Goal: Transaction & Acquisition: Obtain resource

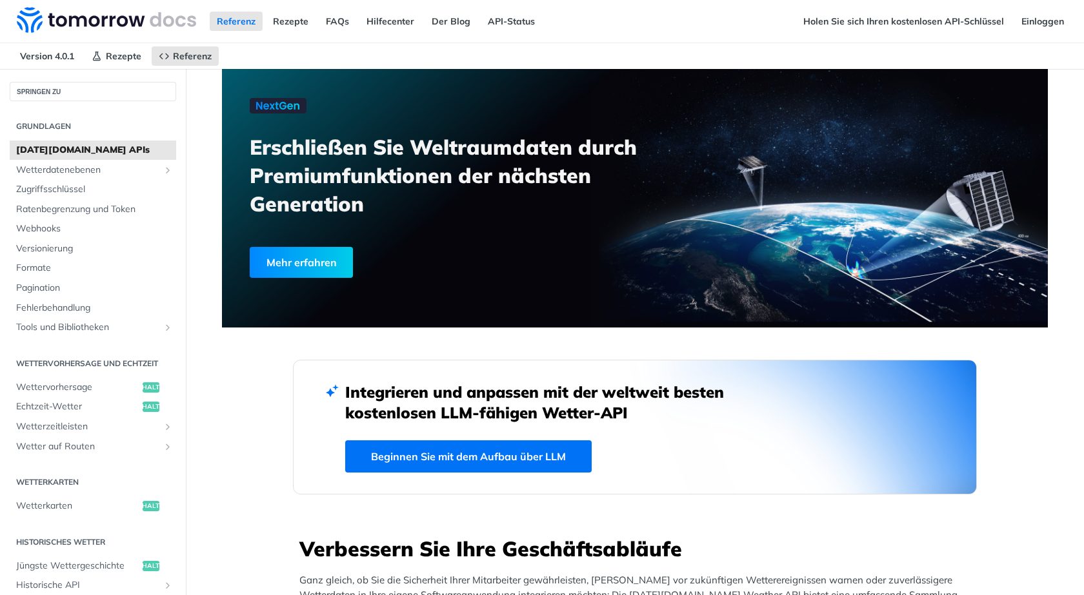
scroll to position [4, 0]
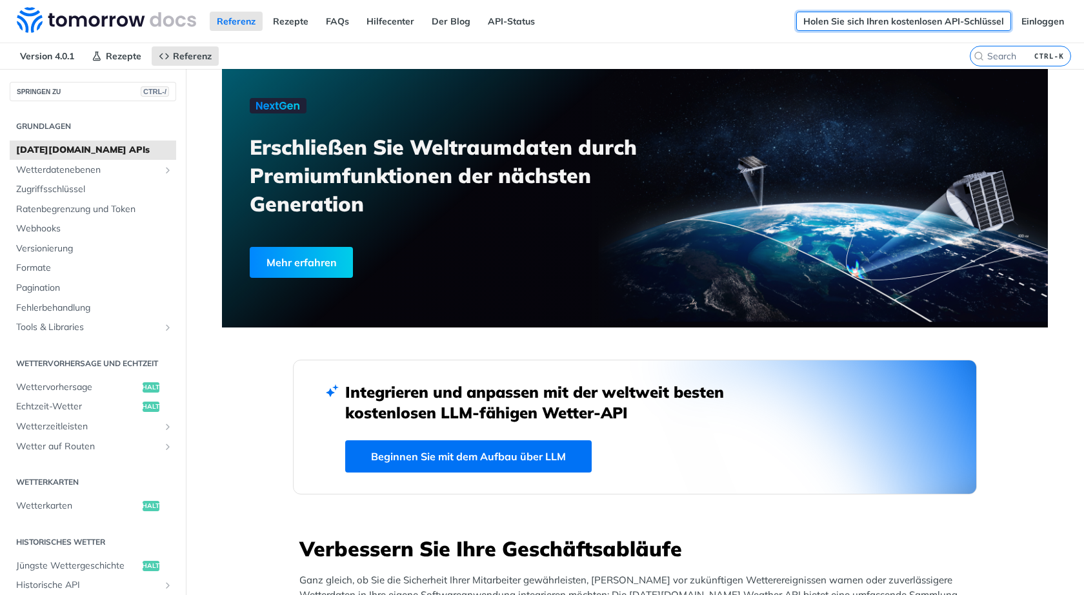
click at [832, 15] on font "Holen Sie sich Ihren kostenlosen API-Schlüssel" at bounding box center [903, 21] width 201 height 12
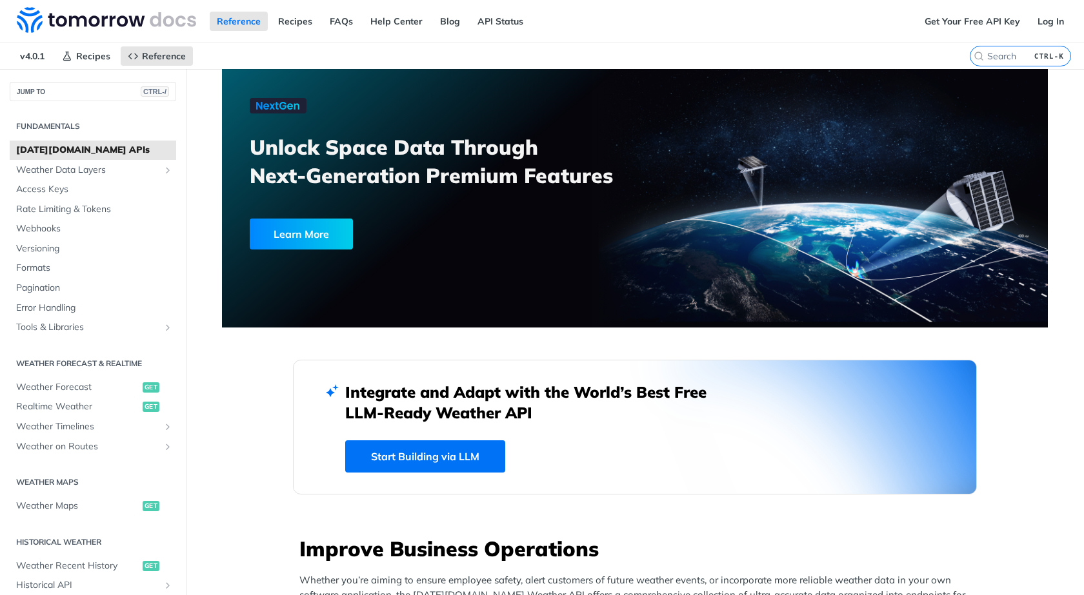
click at [878, 26] on div "Reference Recipes FAQs Help Center Blog API Status" at bounding box center [458, 21] width 917 height 43
click at [934, 24] on link "Get Your Free API Key" at bounding box center [972, 21] width 110 height 19
click at [957, 31] on div "Get Your Free API Key Log In" at bounding box center [1000, 21] width 166 height 43
click at [959, 23] on link "Get Your Free API Key" at bounding box center [972, 21] width 110 height 19
